Goal: Find specific page/section: Find specific page/section

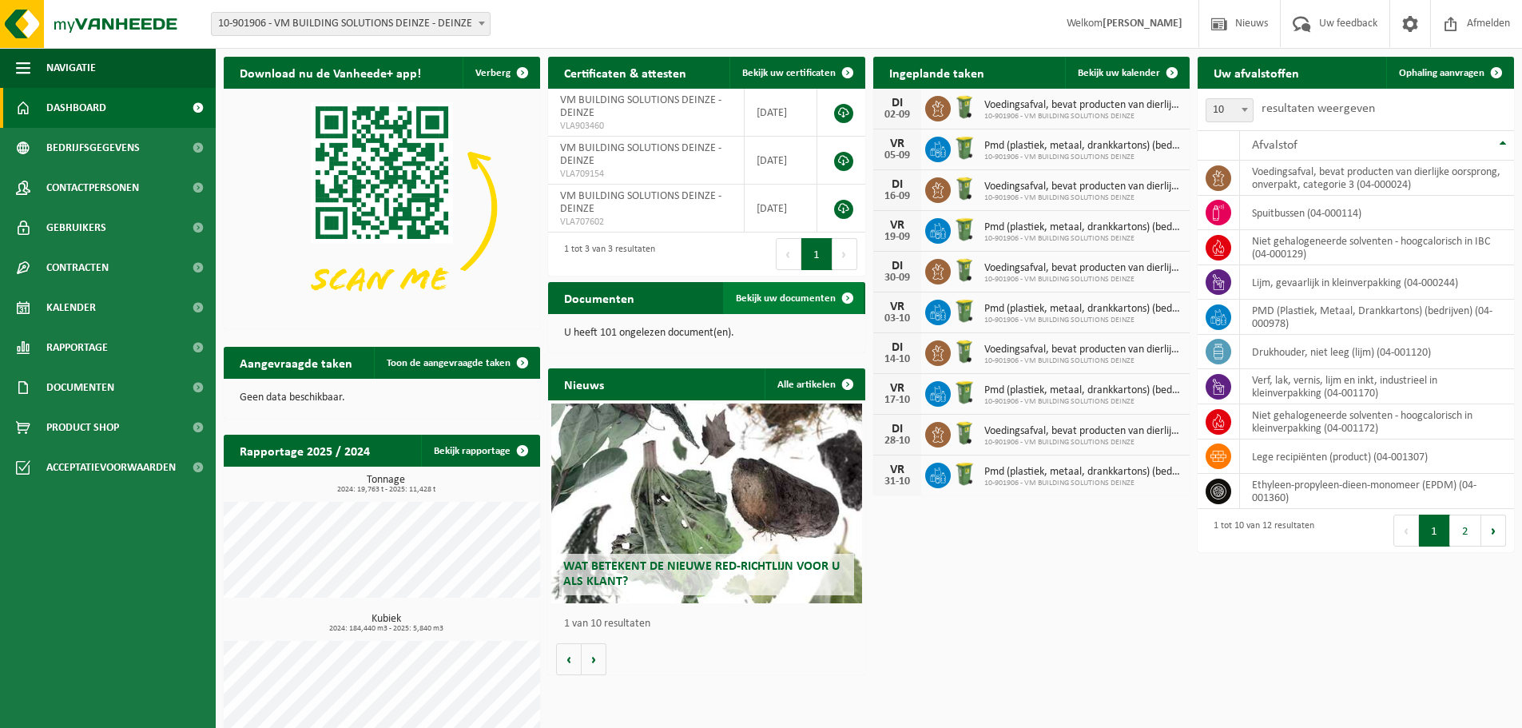
click at [782, 294] on span "Bekijk uw documenten" at bounding box center [786, 298] width 100 height 10
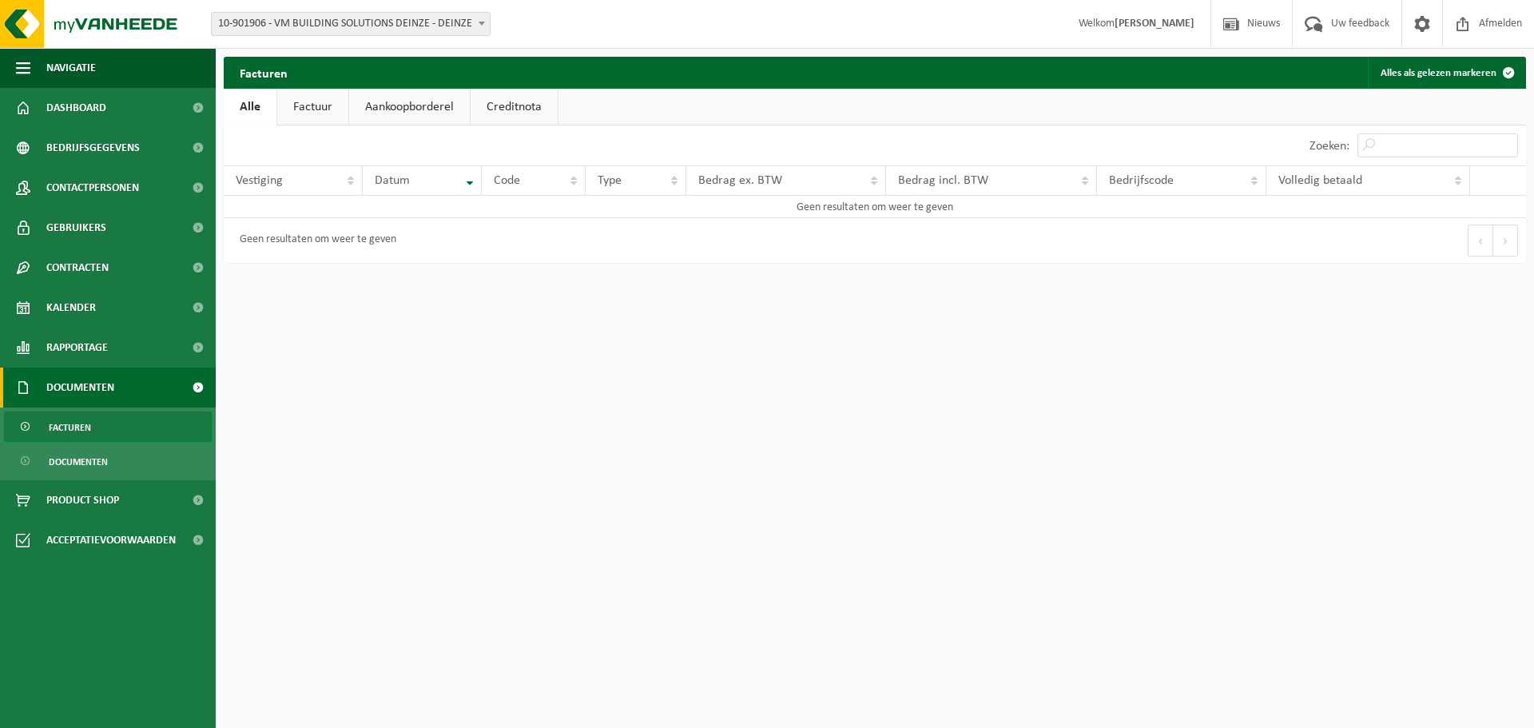
click at [315, 104] on link "Factuur" at bounding box center [312, 107] width 71 height 37
click at [412, 105] on link "Aankoopborderel" at bounding box center [411, 107] width 121 height 37
click at [505, 100] on link "Creditnota" at bounding box center [521, 107] width 87 height 37
click at [246, 91] on link "Alle" at bounding box center [250, 107] width 52 height 37
click at [66, 391] on span "Documenten" at bounding box center [80, 388] width 68 height 40
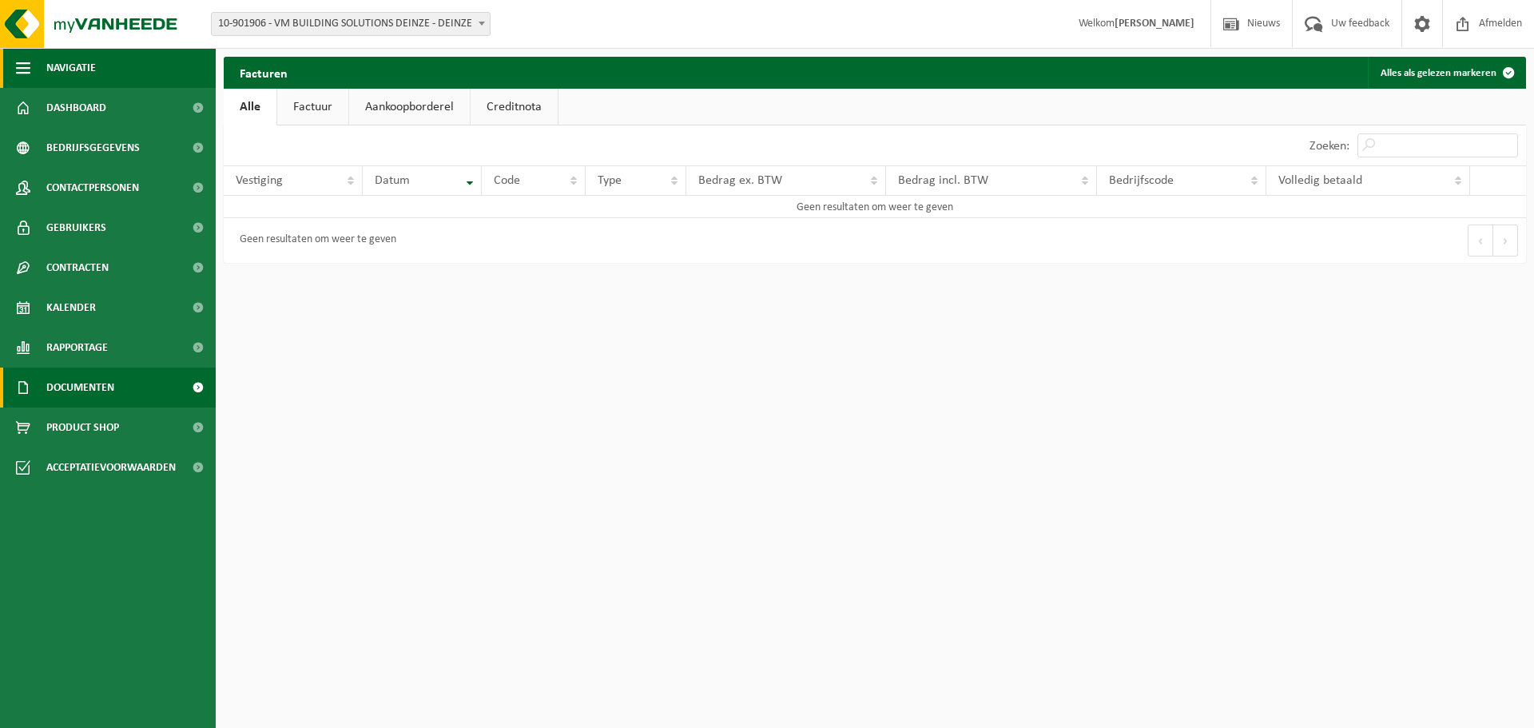
click at [75, 70] on span "Navigatie" at bounding box center [71, 68] width 50 height 40
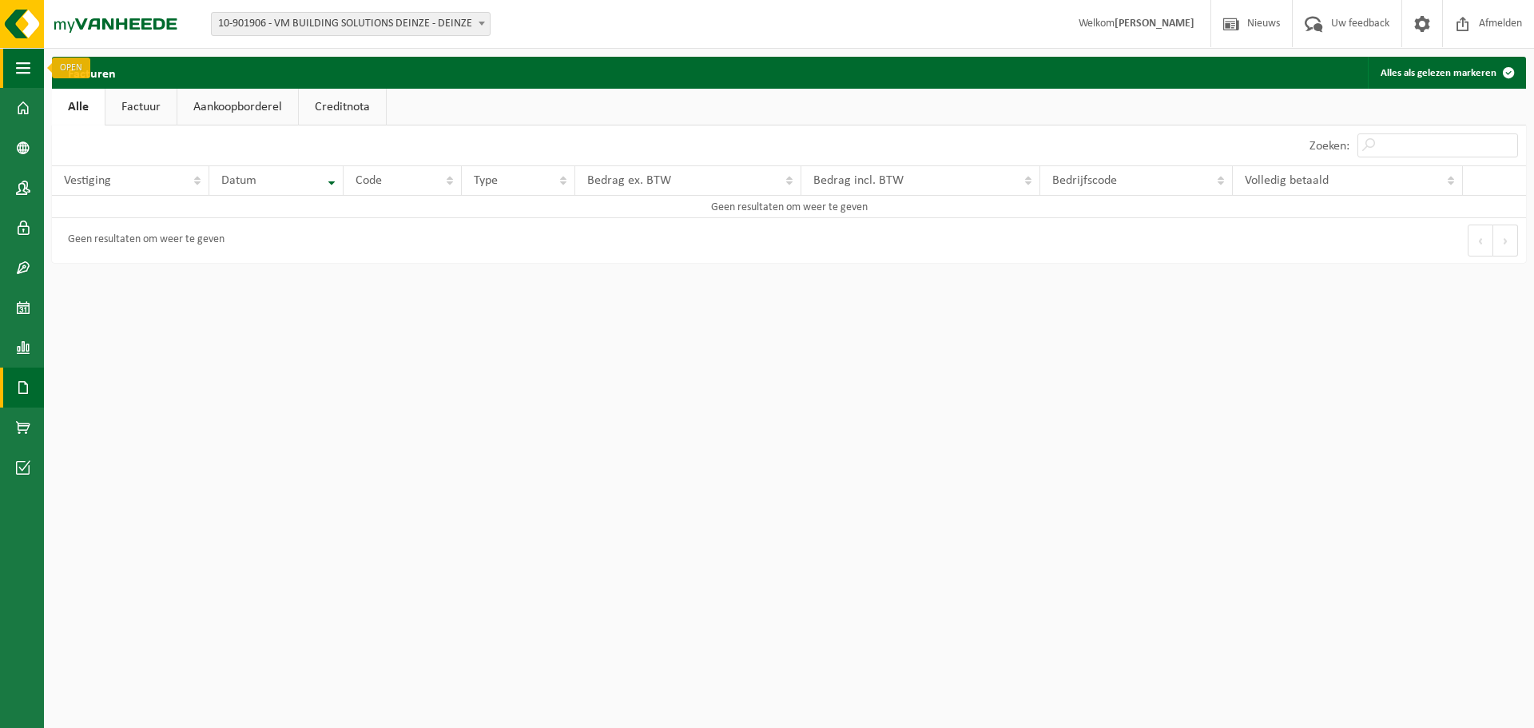
click at [16, 64] on span "button" at bounding box center [23, 68] width 14 height 40
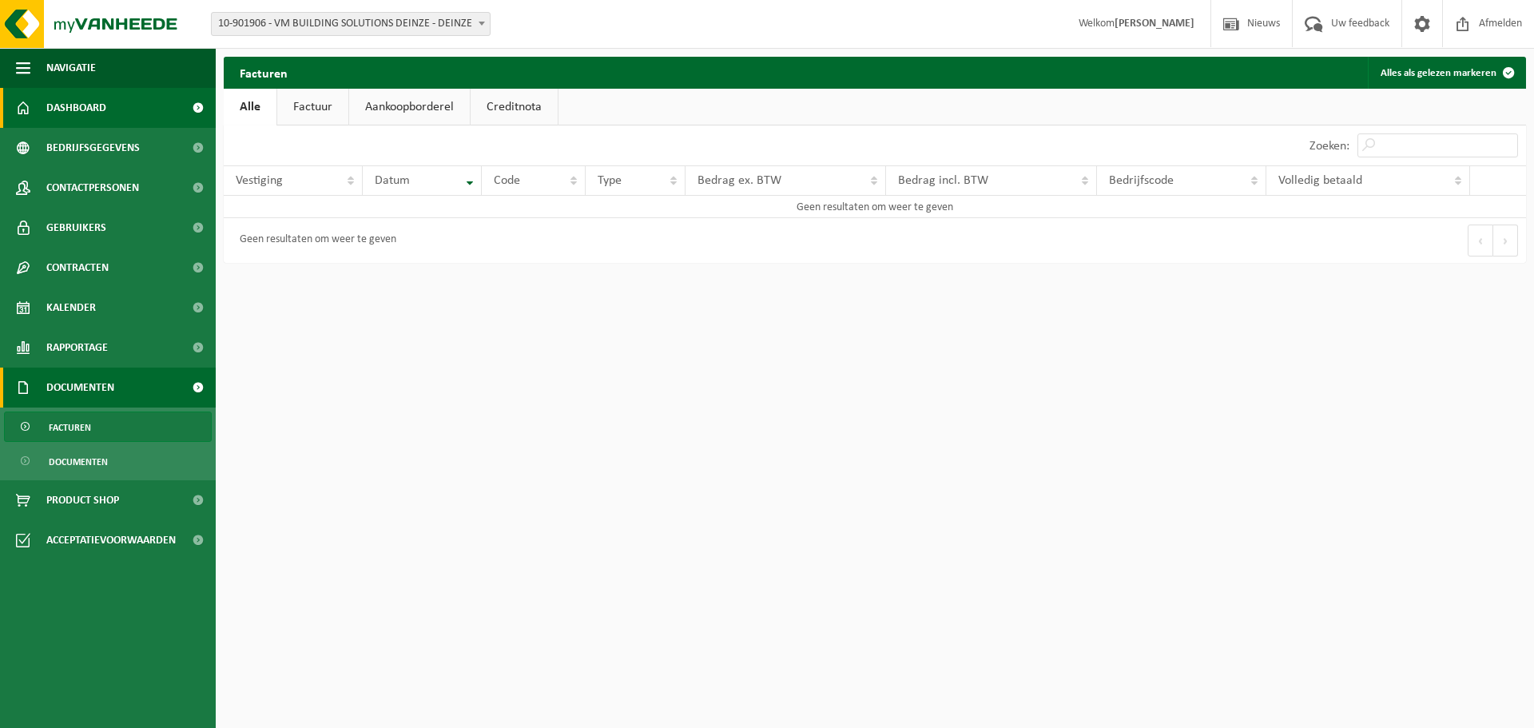
click at [57, 101] on span "Dashboard" at bounding box center [76, 108] width 60 height 40
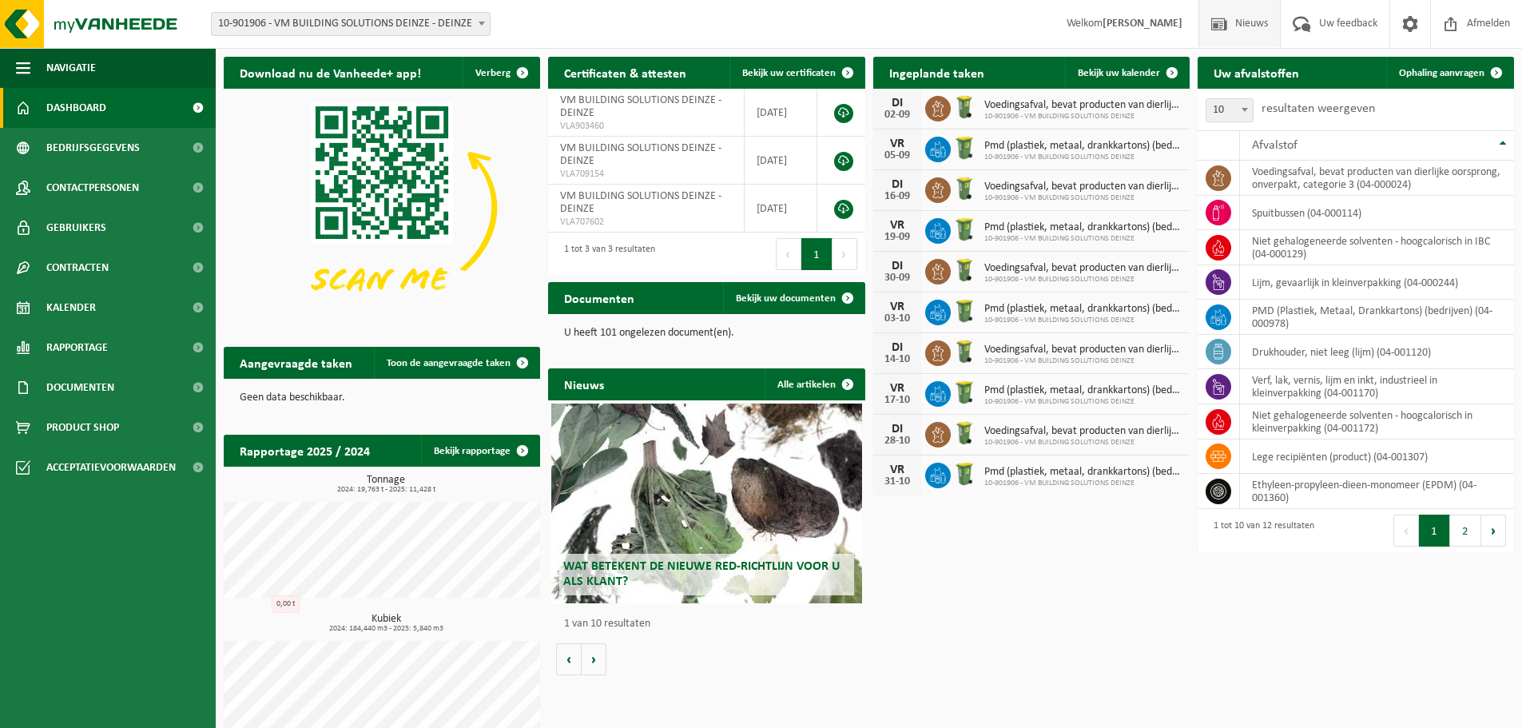
click at [1263, 27] on span "Nieuws" at bounding box center [1251, 23] width 41 height 47
